Goal: Information Seeking & Learning: Understand process/instructions

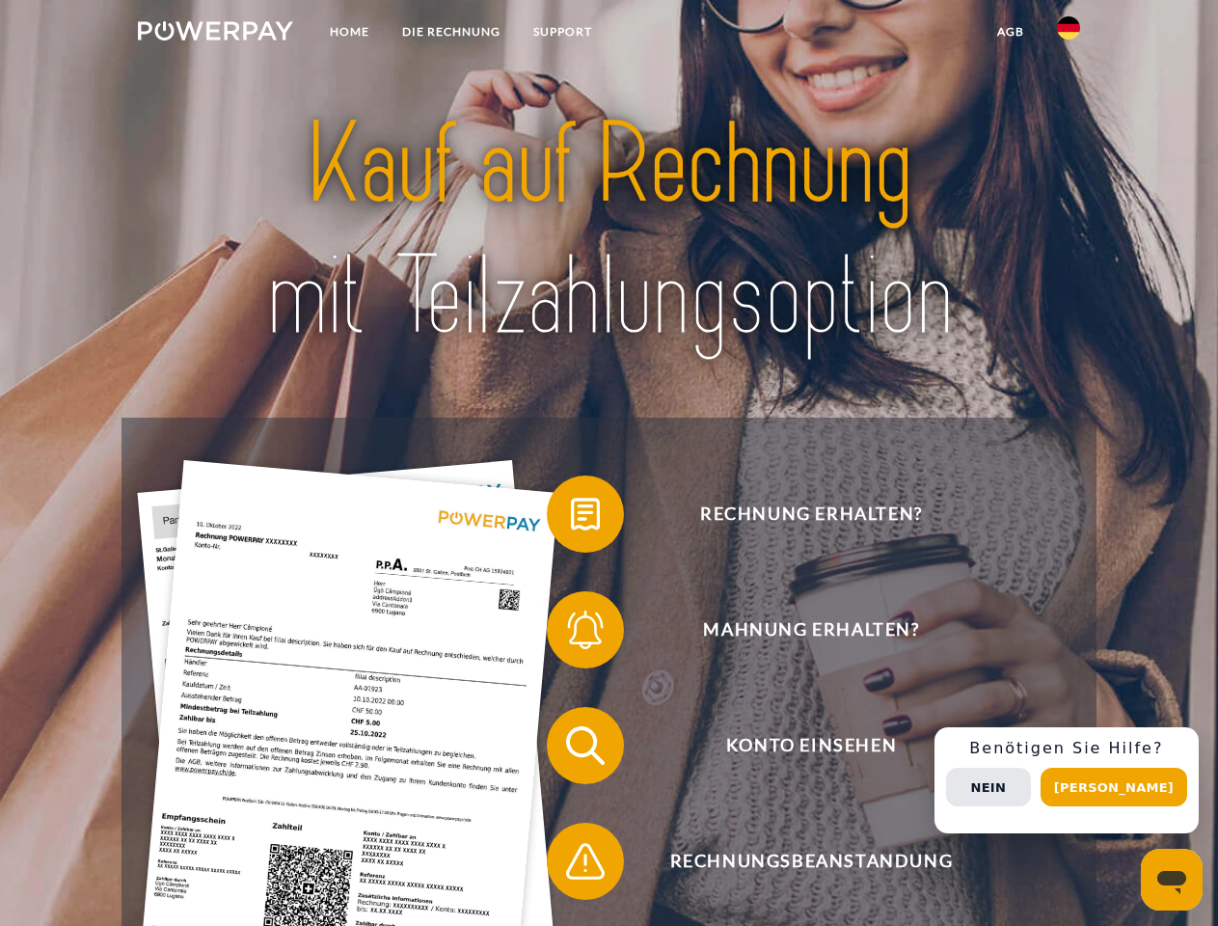
click at [215, 34] on img at bounding box center [215, 30] width 155 height 19
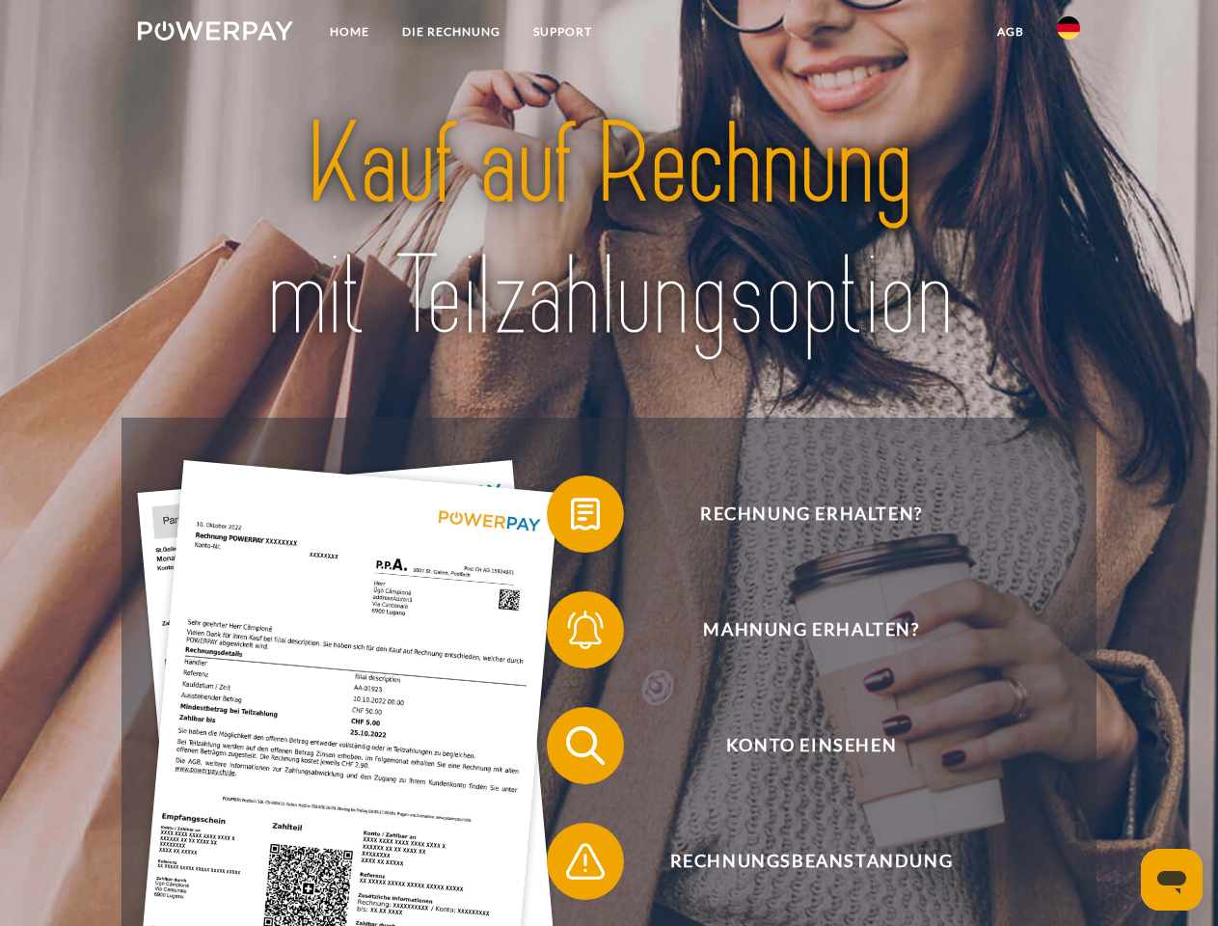
click at [1069, 34] on img at bounding box center [1068, 27] width 23 height 23
click at [1010, 32] on link "agb" at bounding box center [1011, 31] width 60 height 35
click at [571, 518] on span at bounding box center [556, 514] width 96 height 96
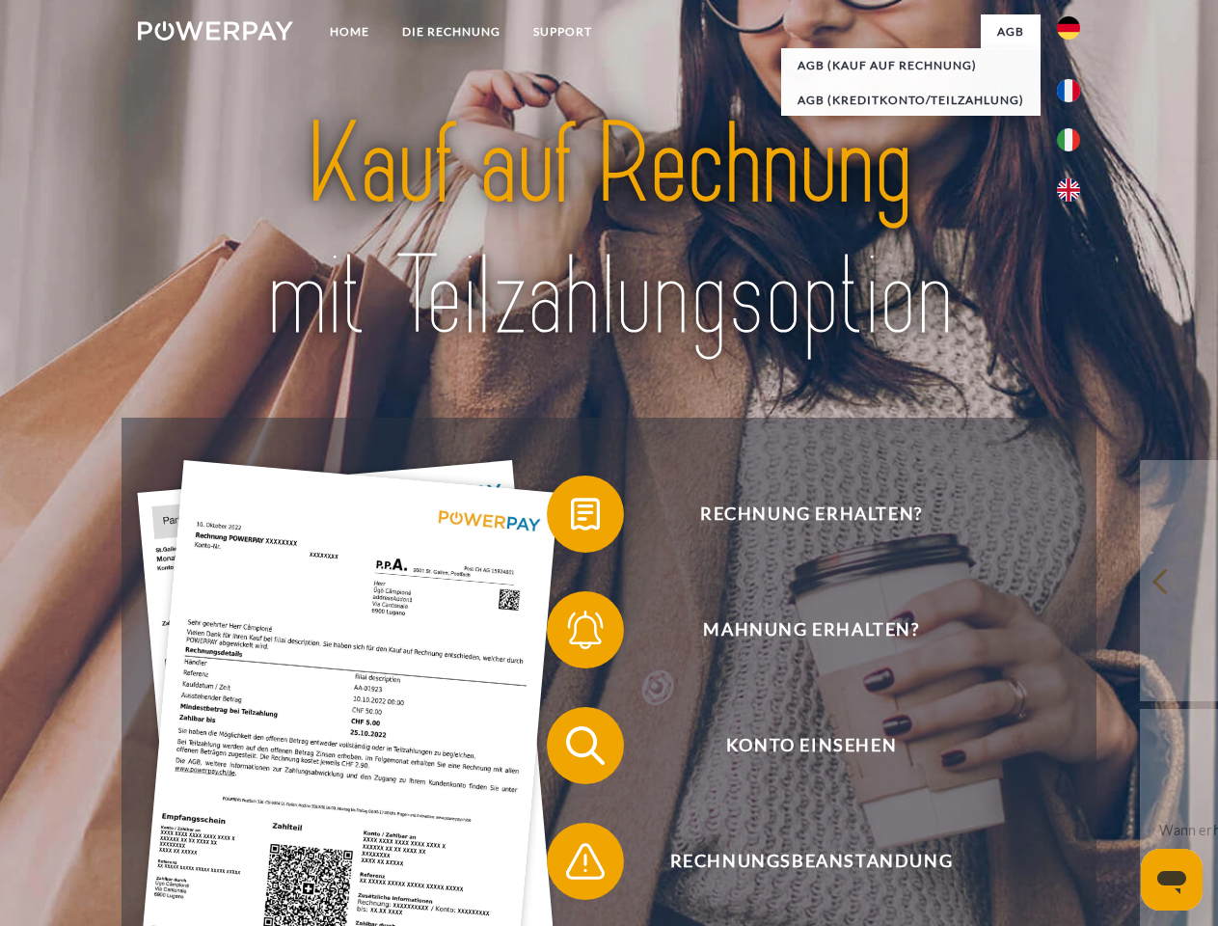
click at [571, 634] on span at bounding box center [556, 630] width 96 height 96
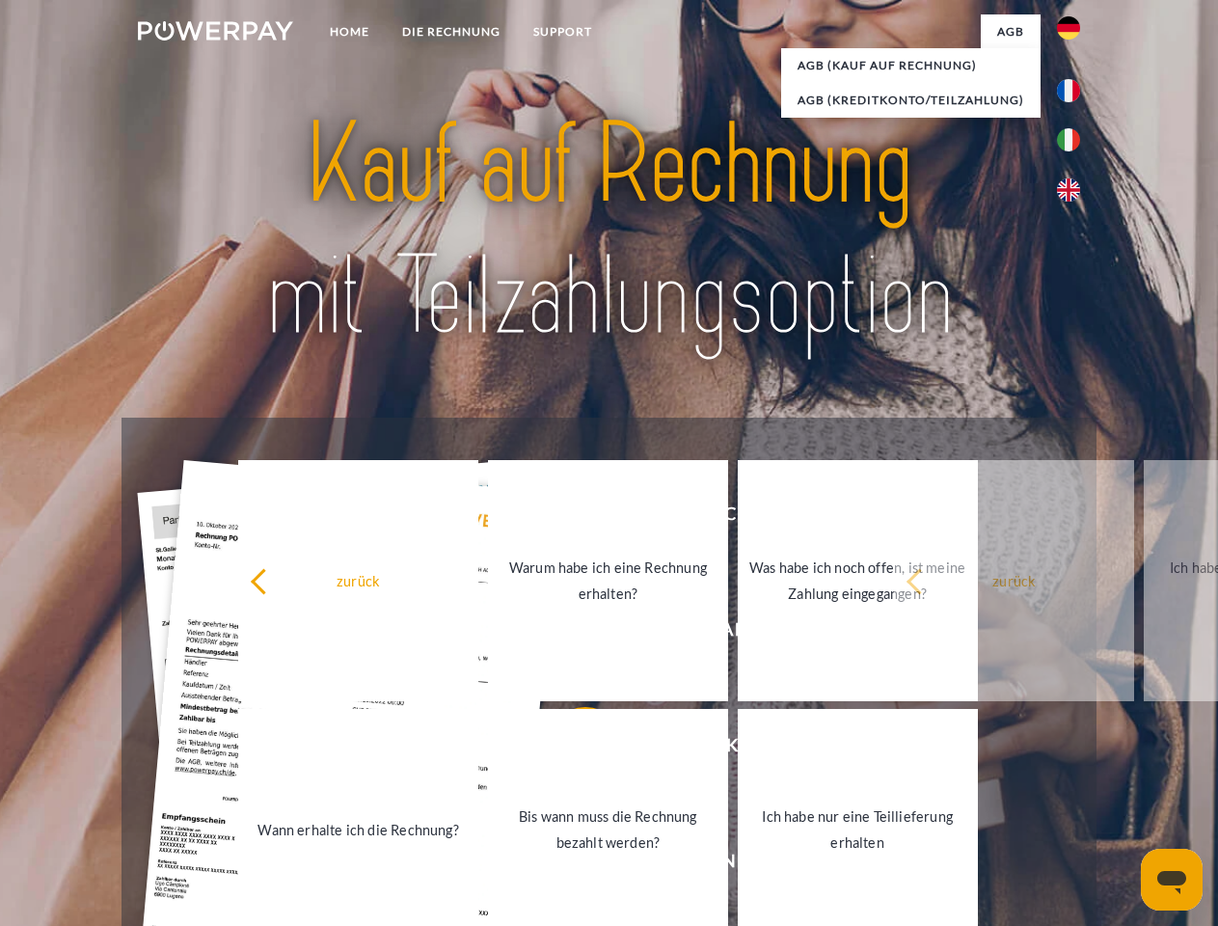
click at [571, 749] on link "Bis wann muss die Rechnung bezahlt werden?" at bounding box center [608, 829] width 240 height 241
click at [571, 865] on span at bounding box center [556, 861] width 96 height 96
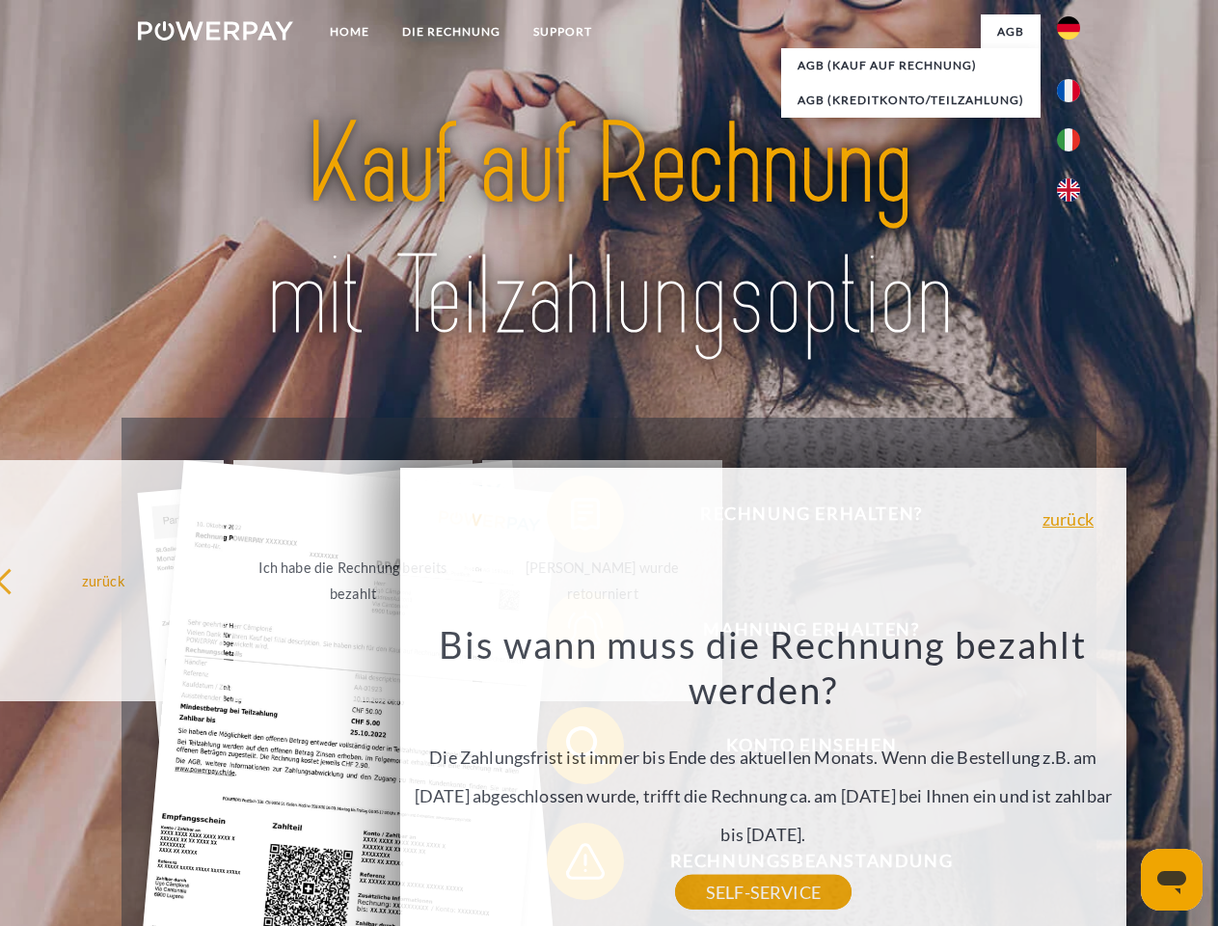
click at [1073, 780] on div "Rechnung erhalten? Mahnung erhalten? Konto einsehen" at bounding box center [609, 804] width 974 height 772
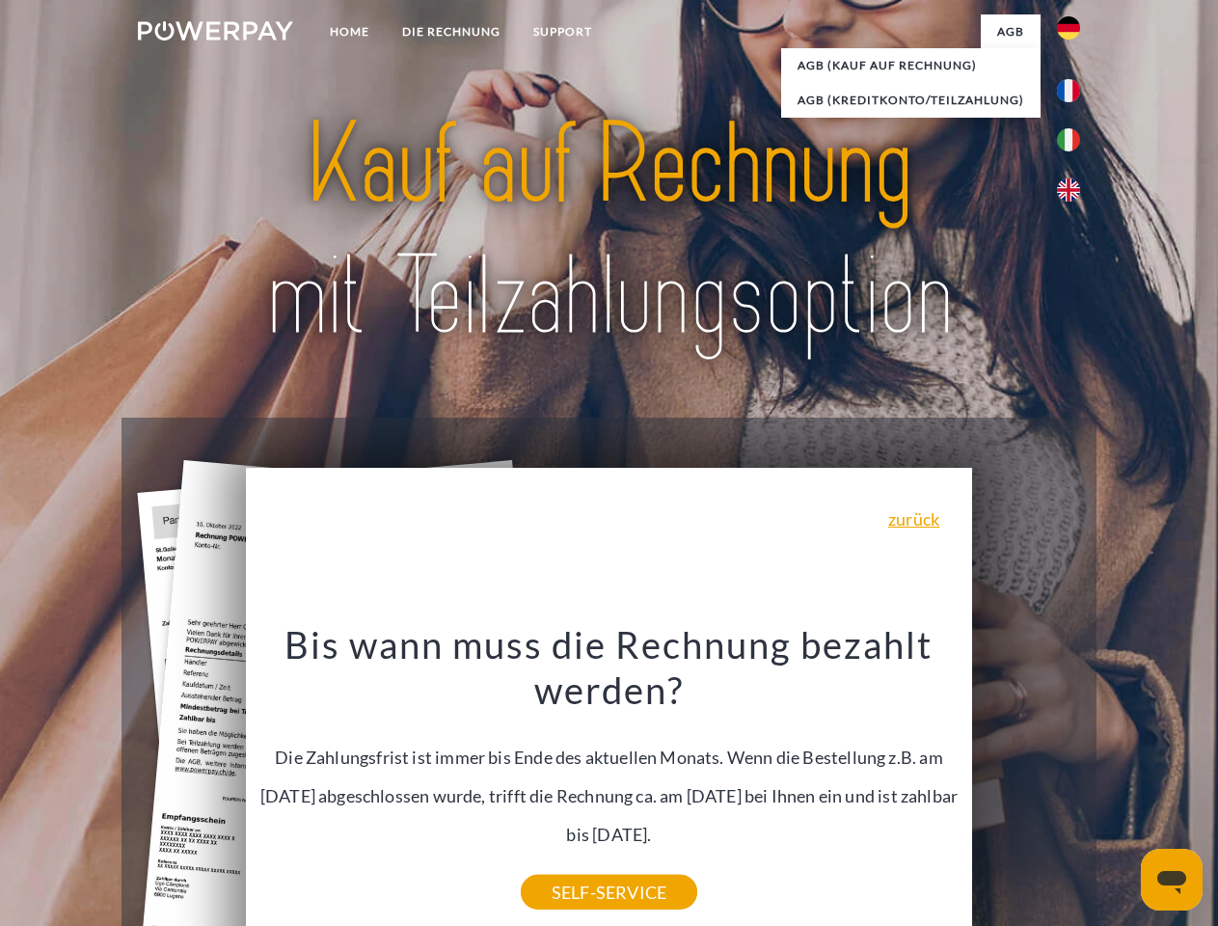
click at [1026, 784] on span "Konto einsehen" at bounding box center [811, 745] width 473 height 77
click at [1121, 787] on header "Home DIE RECHNUNG SUPPORT" at bounding box center [609, 666] width 1218 height 1332
